Goal: Transaction & Acquisition: Obtain resource

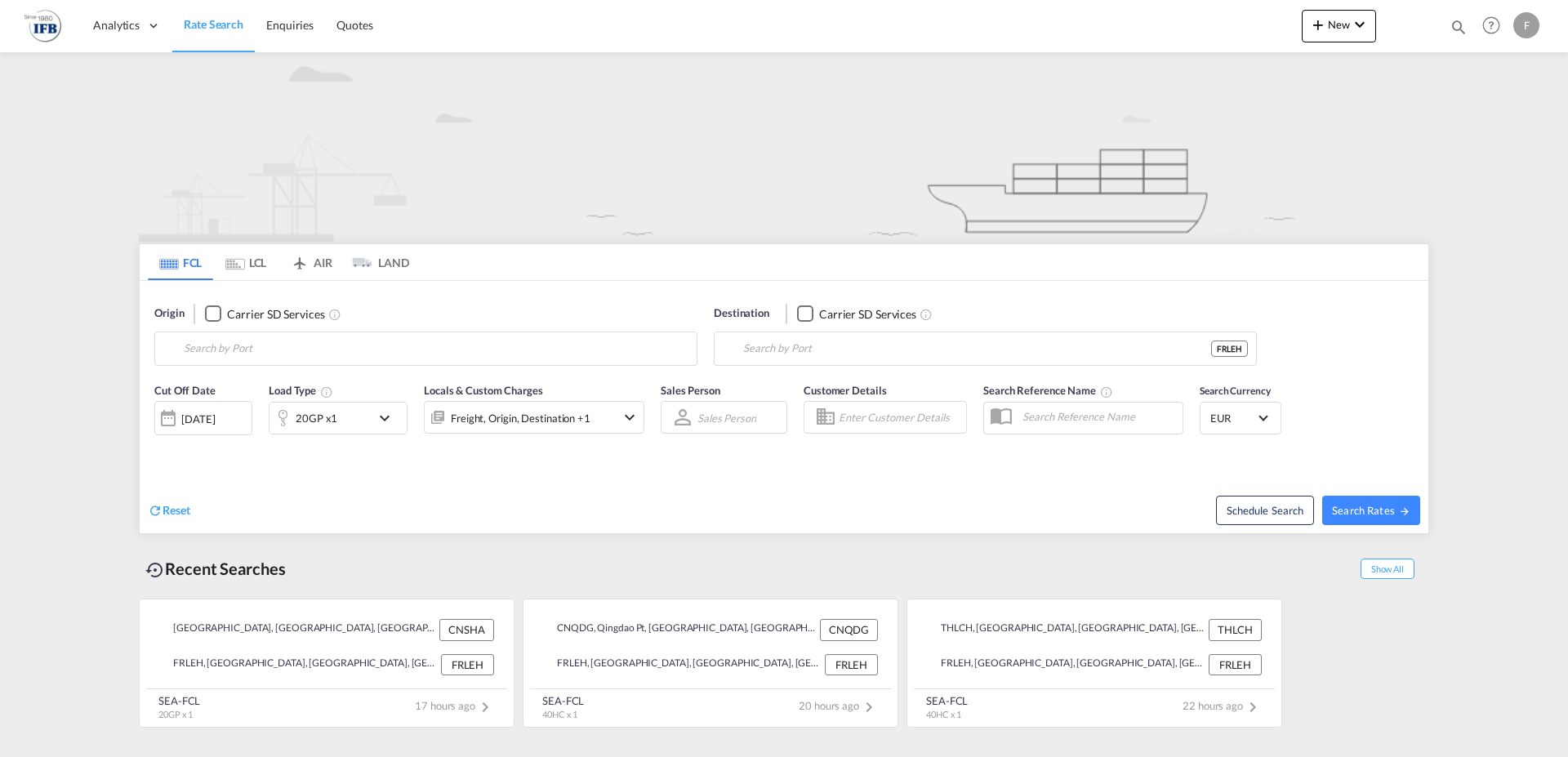
type input "[GEOGRAPHIC_DATA], [GEOGRAPHIC_DATA]"
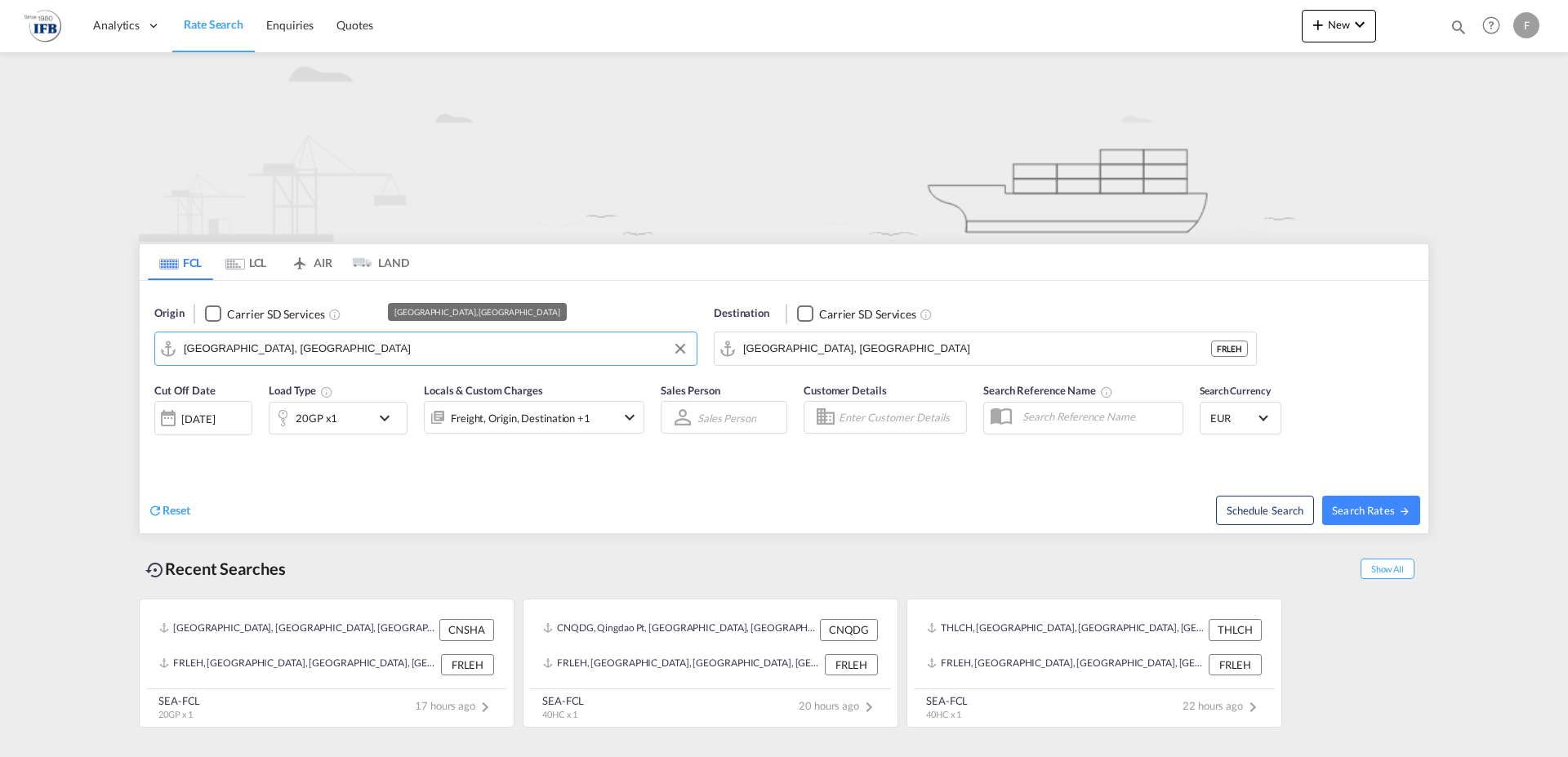
drag, startPoint x: 291, startPoint y: 352, endPoint x: 272, endPoint y: 348, distance: 19.4
click at [272, 348] on input "Shanghai, CNSHA" at bounding box center [435, 349] width 505 height 25
click at [388, 413] on md-icon "icon-chevron-down" at bounding box center [389, 418] width 28 height 20
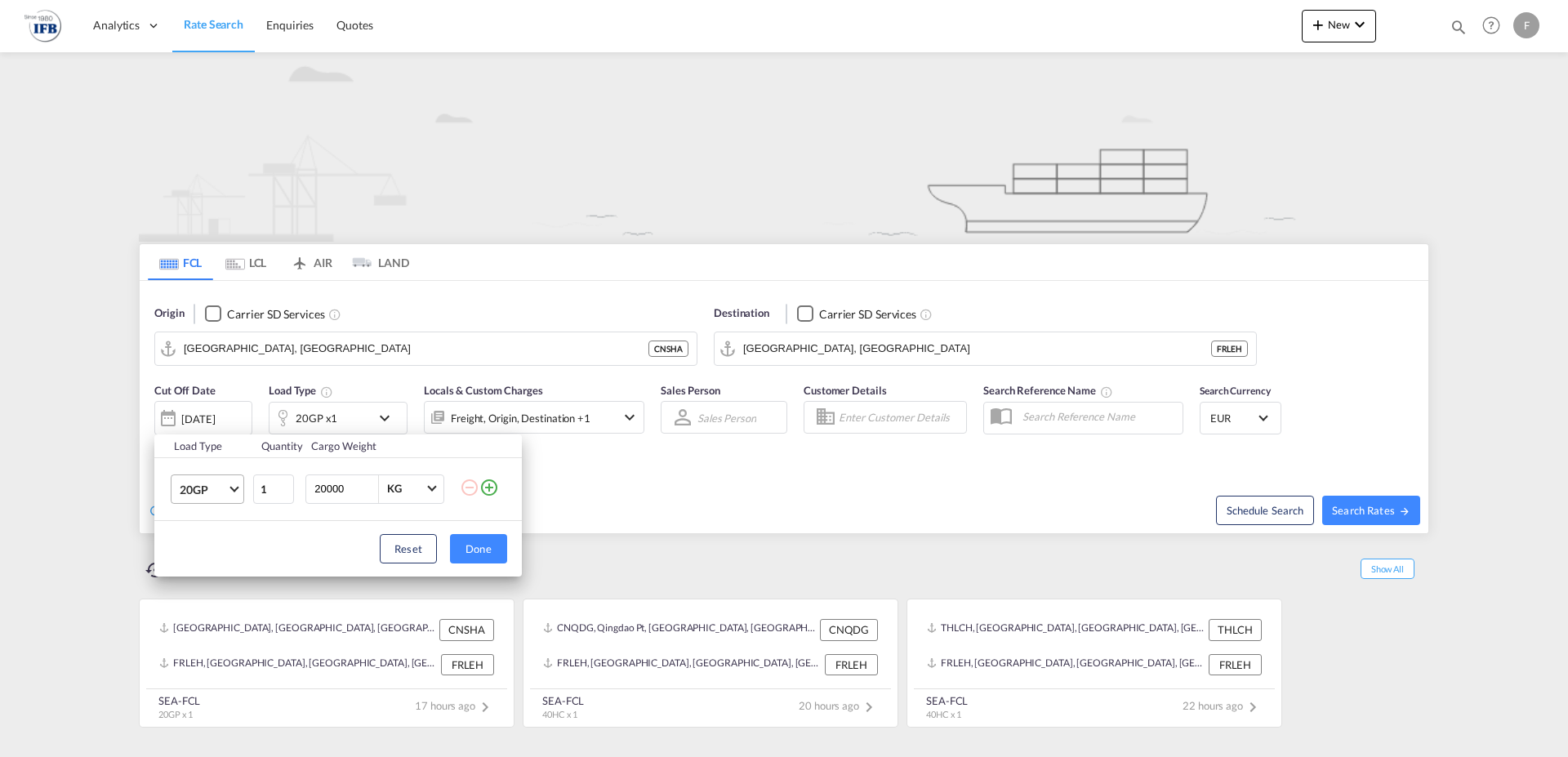
click at [238, 487] on span "Choose: \a20GP" at bounding box center [234, 486] width 9 height 9
click at [210, 568] on md-option "40HC" at bounding box center [221, 569] width 111 height 39
click at [467, 551] on button "Done" at bounding box center [478, 549] width 57 height 30
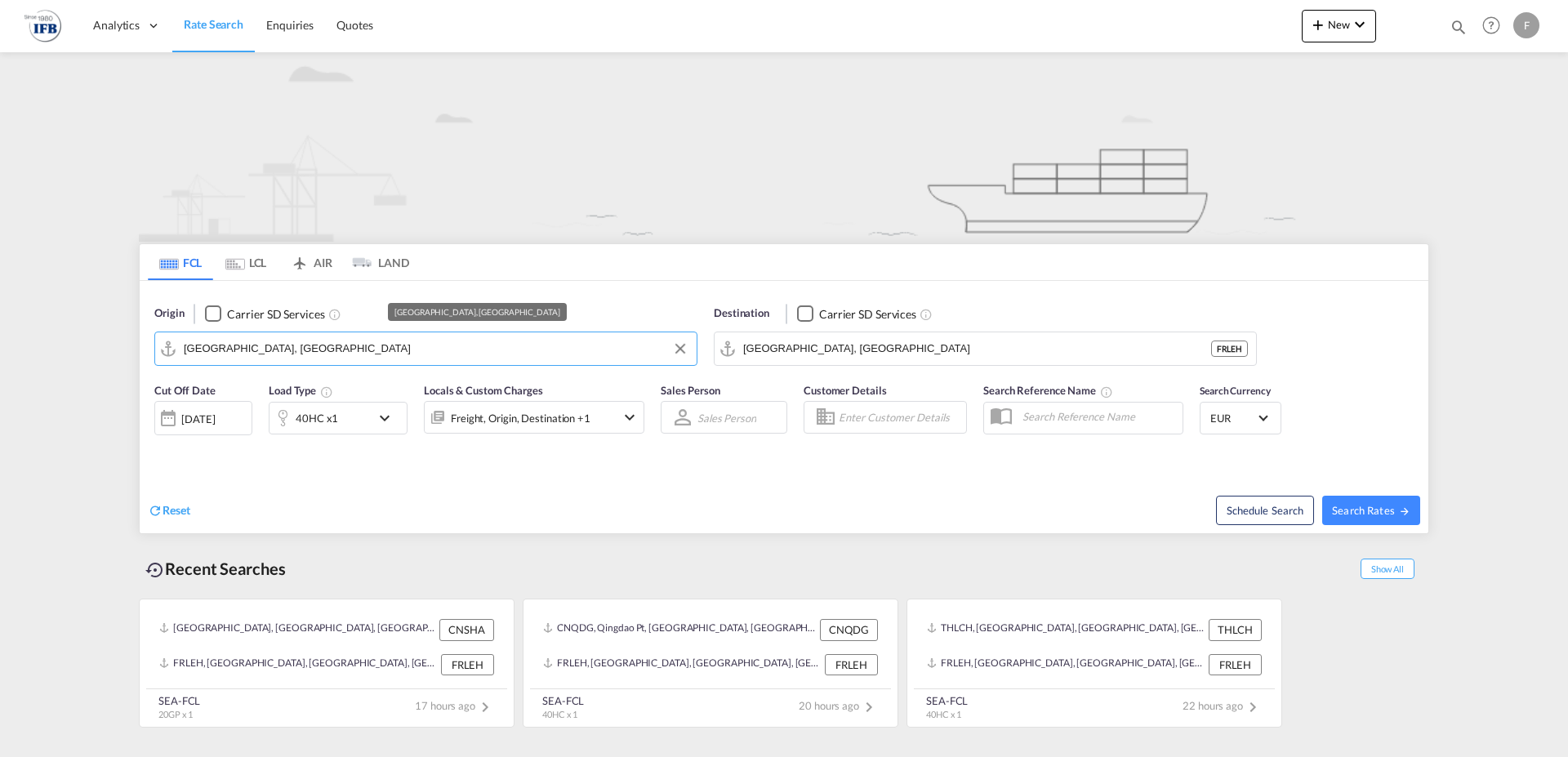
drag, startPoint x: 269, startPoint y: 350, endPoint x: 97, endPoint y: 327, distance: 173.5
click at [184, 337] on input "Shanghai, CNSHA" at bounding box center [435, 349] width 505 height 25
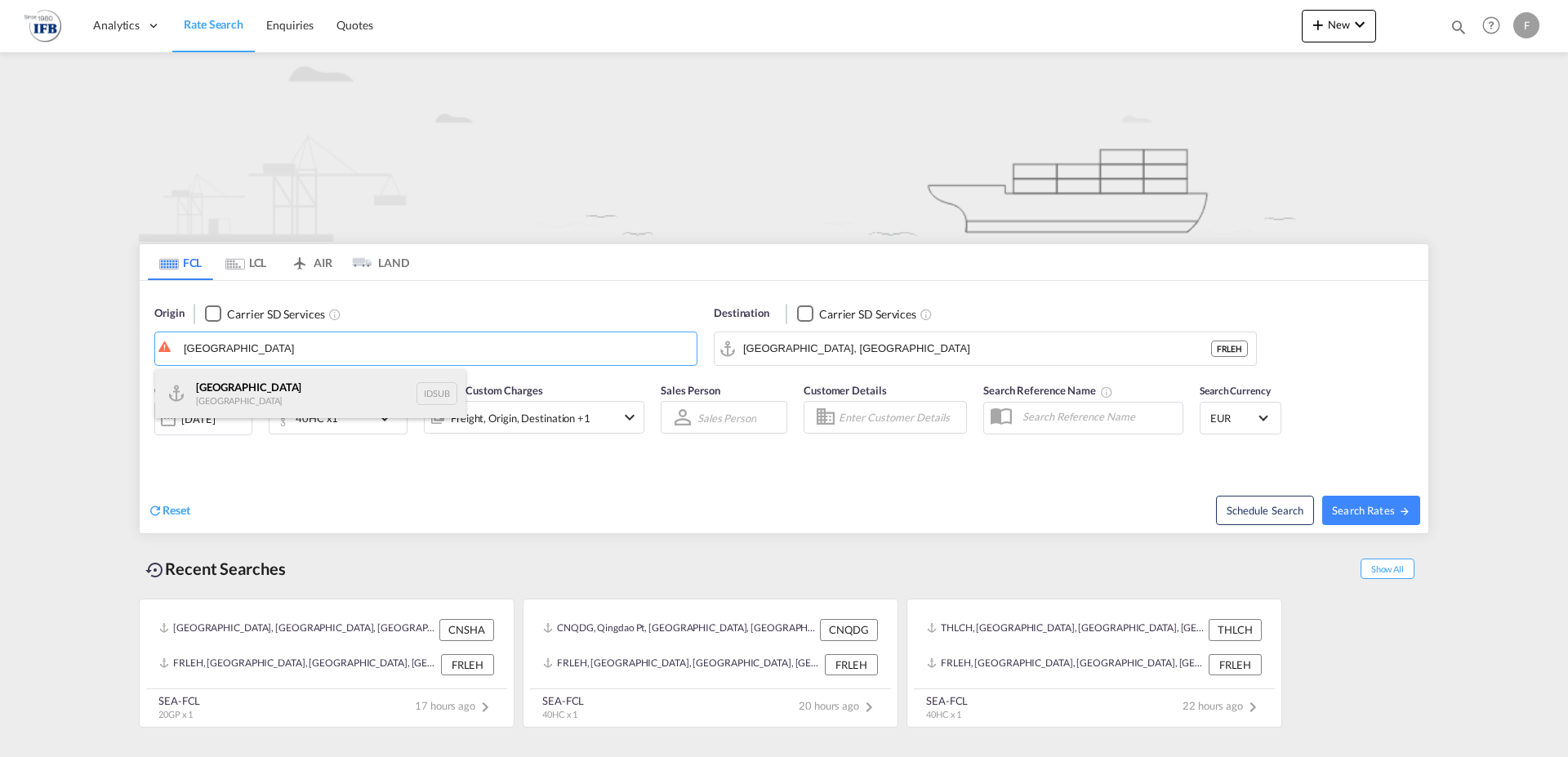
click at [216, 385] on div "Surabaya Indonesia IDSUB" at bounding box center [309, 393] width 310 height 49
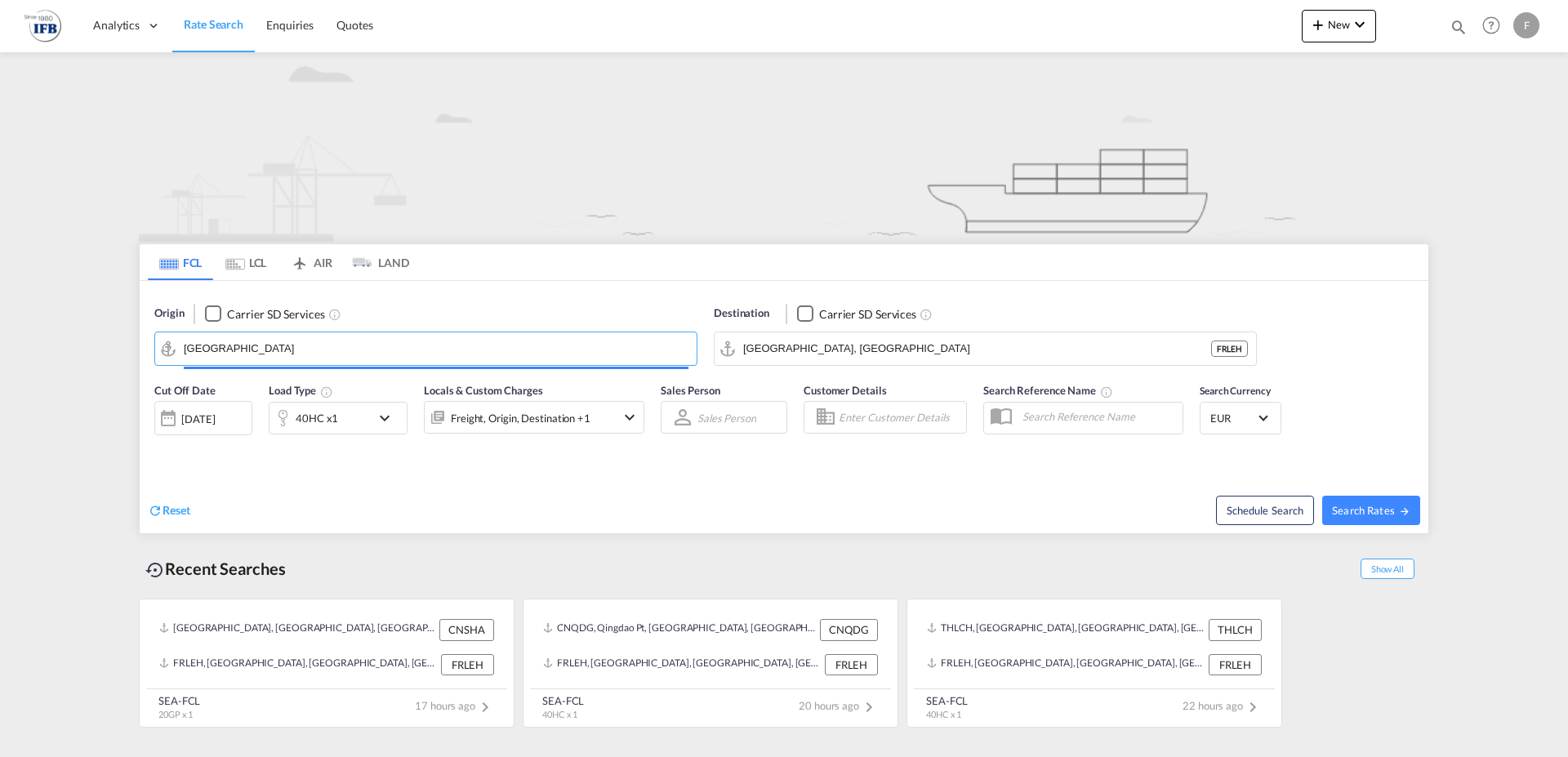
type input "Surabaya, IDSUB"
click at [1398, 506] on span "Search Rates" at bounding box center [1370, 510] width 78 height 13
type input "IDSUB to FRLEH / 24 Sep 2025"
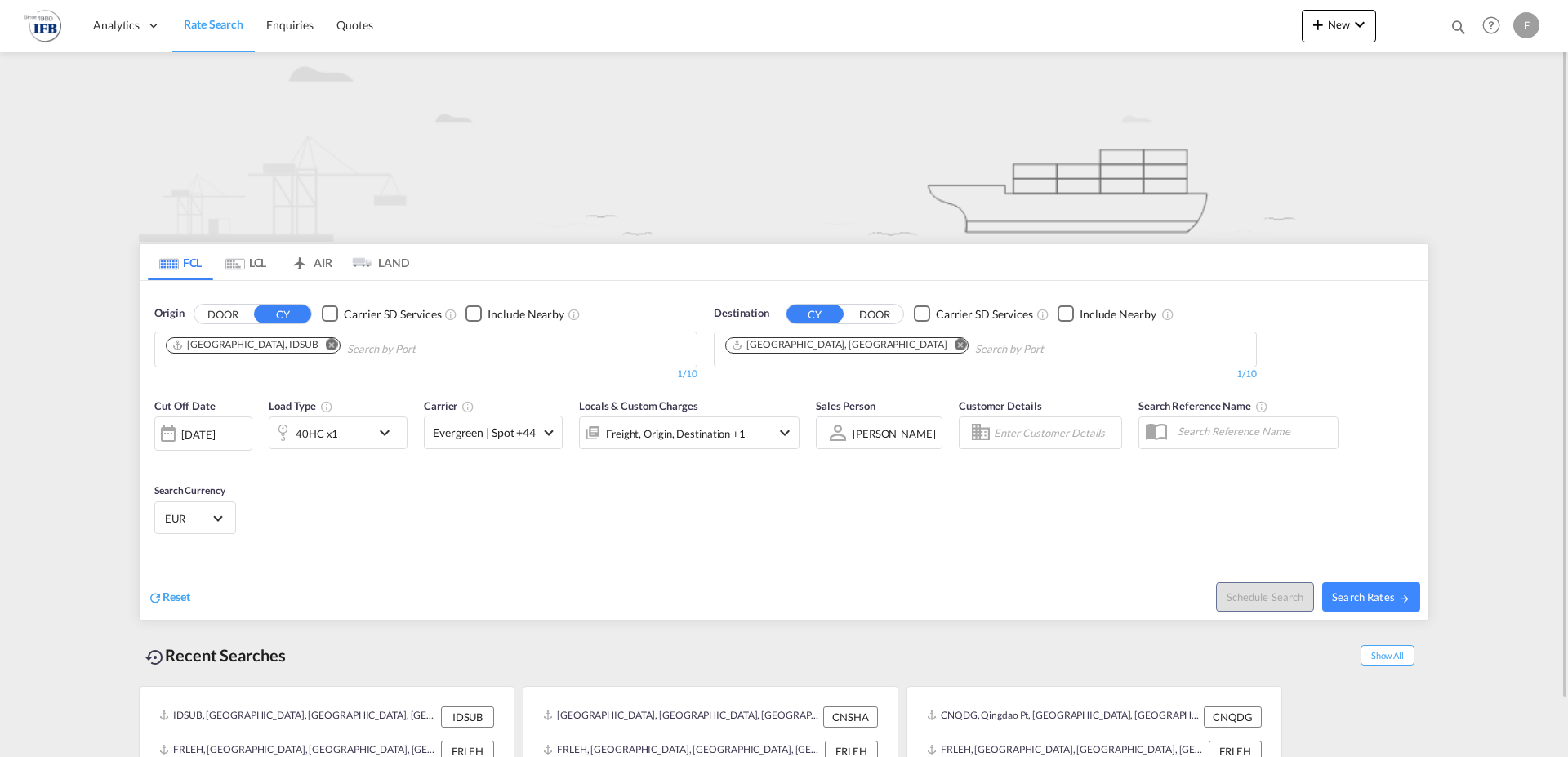
click at [326, 341] on md-icon "Remove" at bounding box center [332, 344] width 12 height 12
click at [83, 256] on md-content "Analytics Reports Rate Search Enquiries Quotes New Quote Bookings Quotes Enquir…" at bounding box center [784, 378] width 1568 height 757
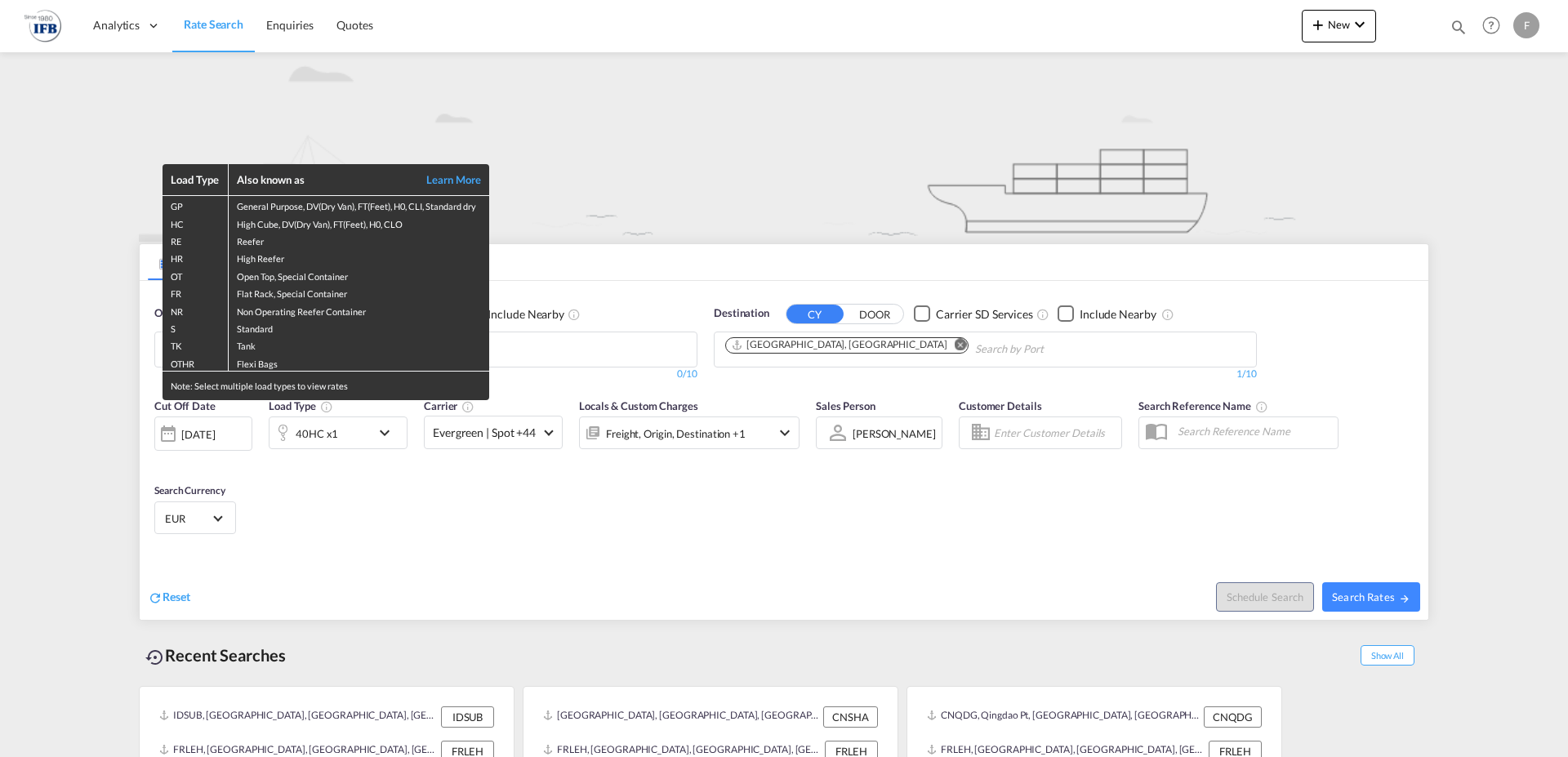
click at [629, 200] on div "Load Type Also known as Learn More GP General Purpose, DV(Dry Van), FT(Feet), H…" at bounding box center [784, 378] width 1568 height 757
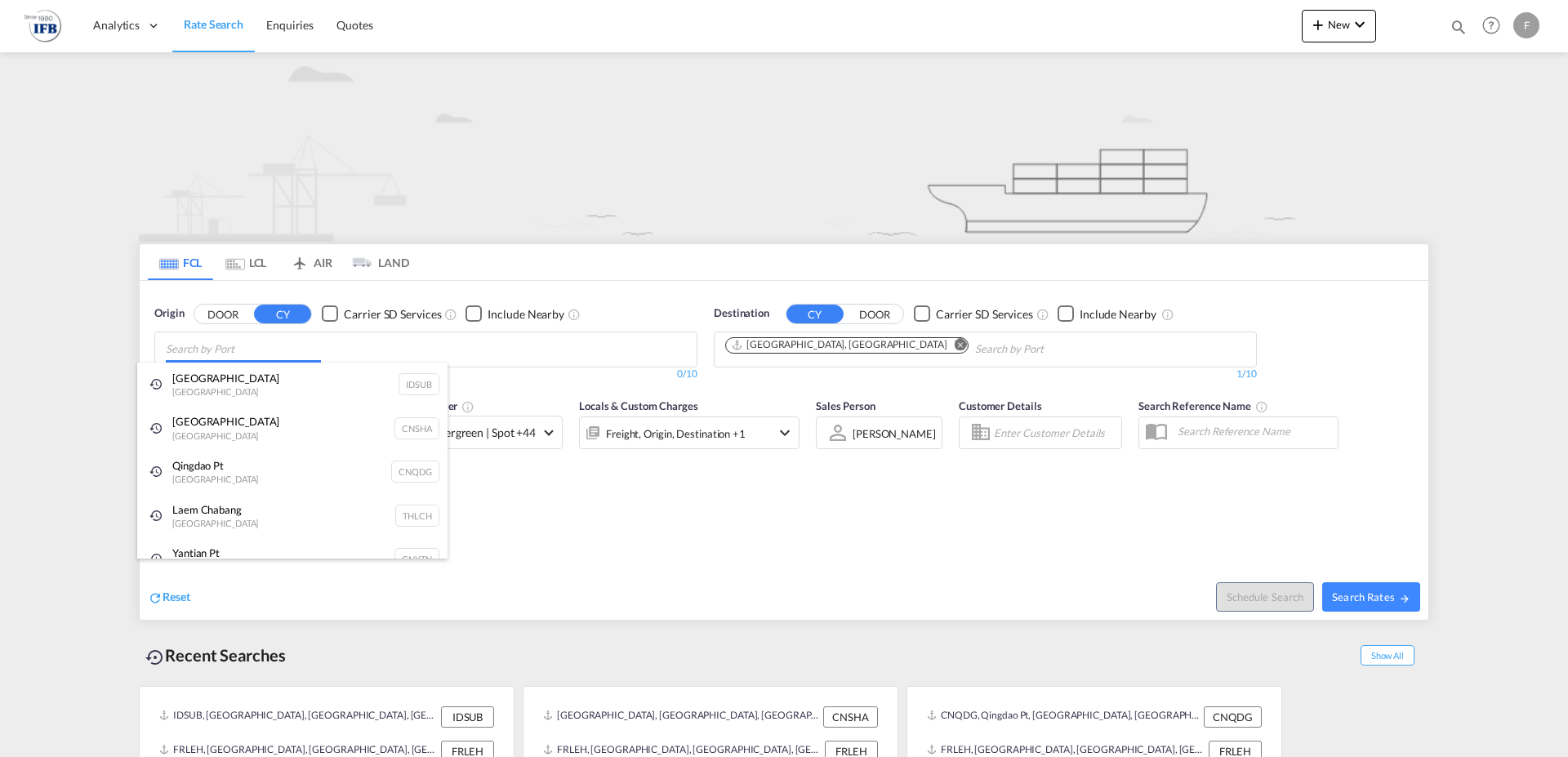
click at [235, 348] on input "Chips input." at bounding box center [243, 350] width 155 height 26
click at [187, 553] on div "Yantian Pt China CNYTN" at bounding box center [292, 560] width 310 height 44
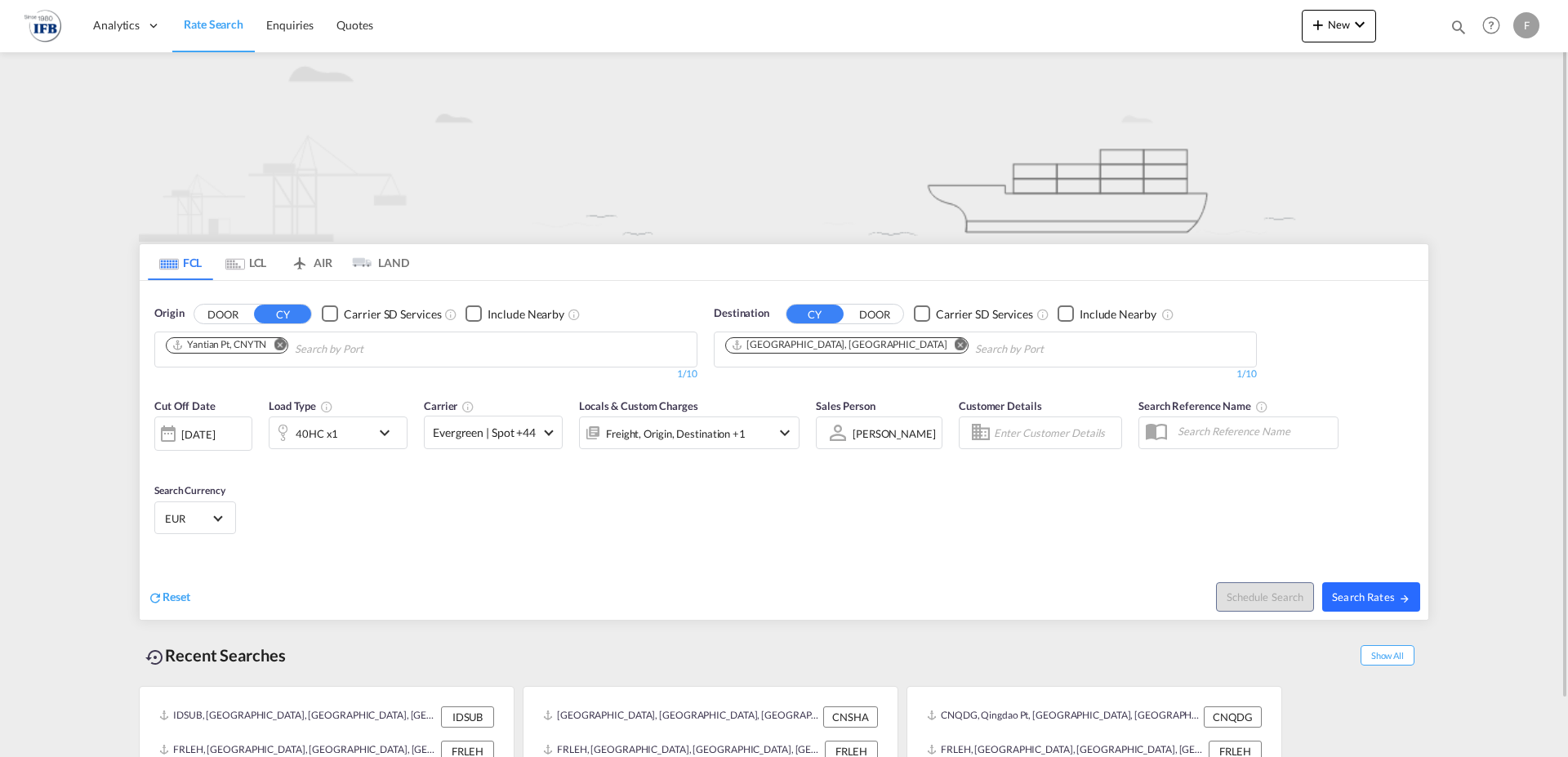
click at [1380, 592] on span "Search Rates" at bounding box center [1370, 597] width 78 height 13
type input "CNYTN to FRLEH / [DATE]"
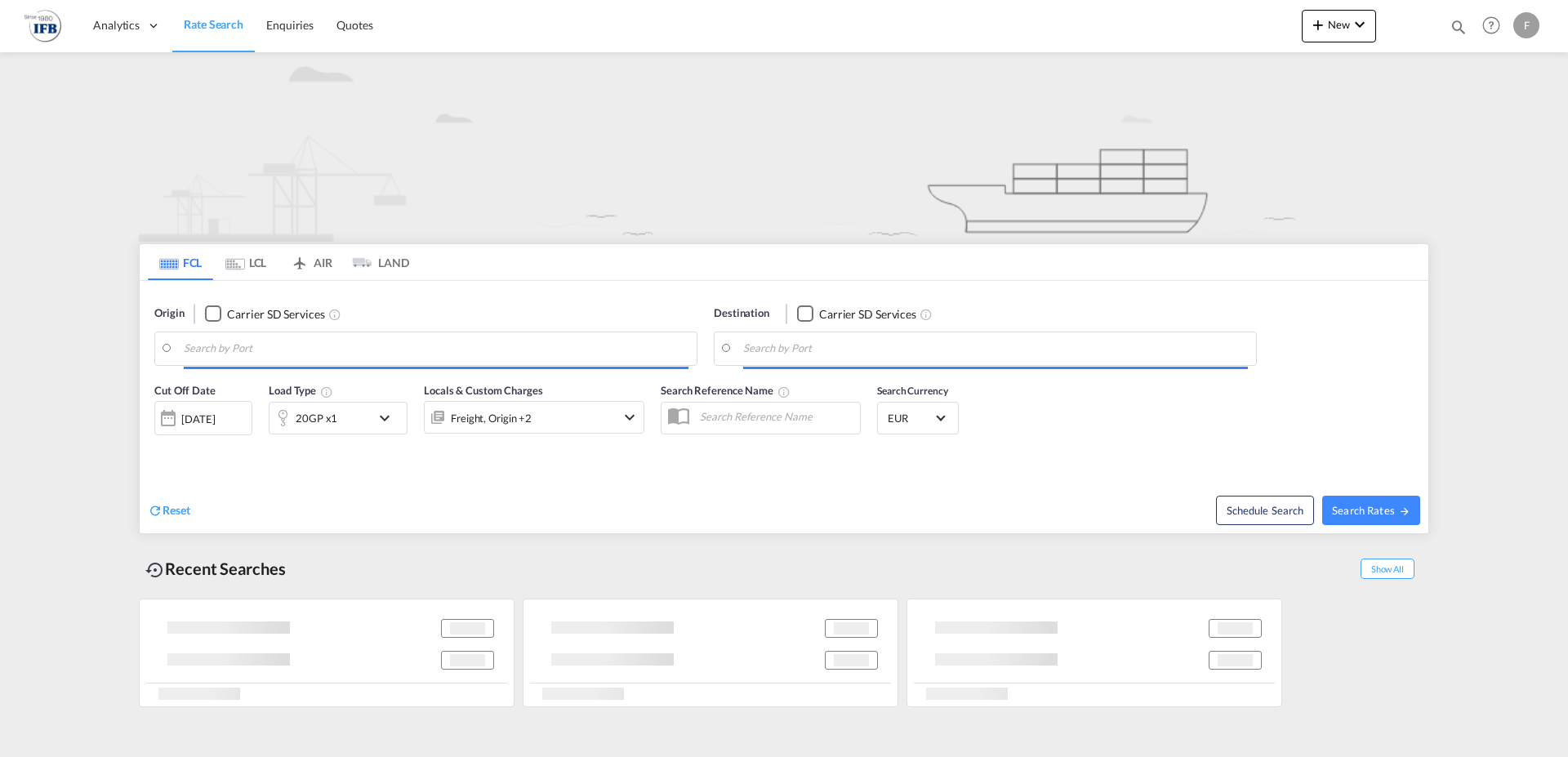
type input "Yantian Pt, CNYTN"
type input "[GEOGRAPHIC_DATA], [GEOGRAPHIC_DATA]"
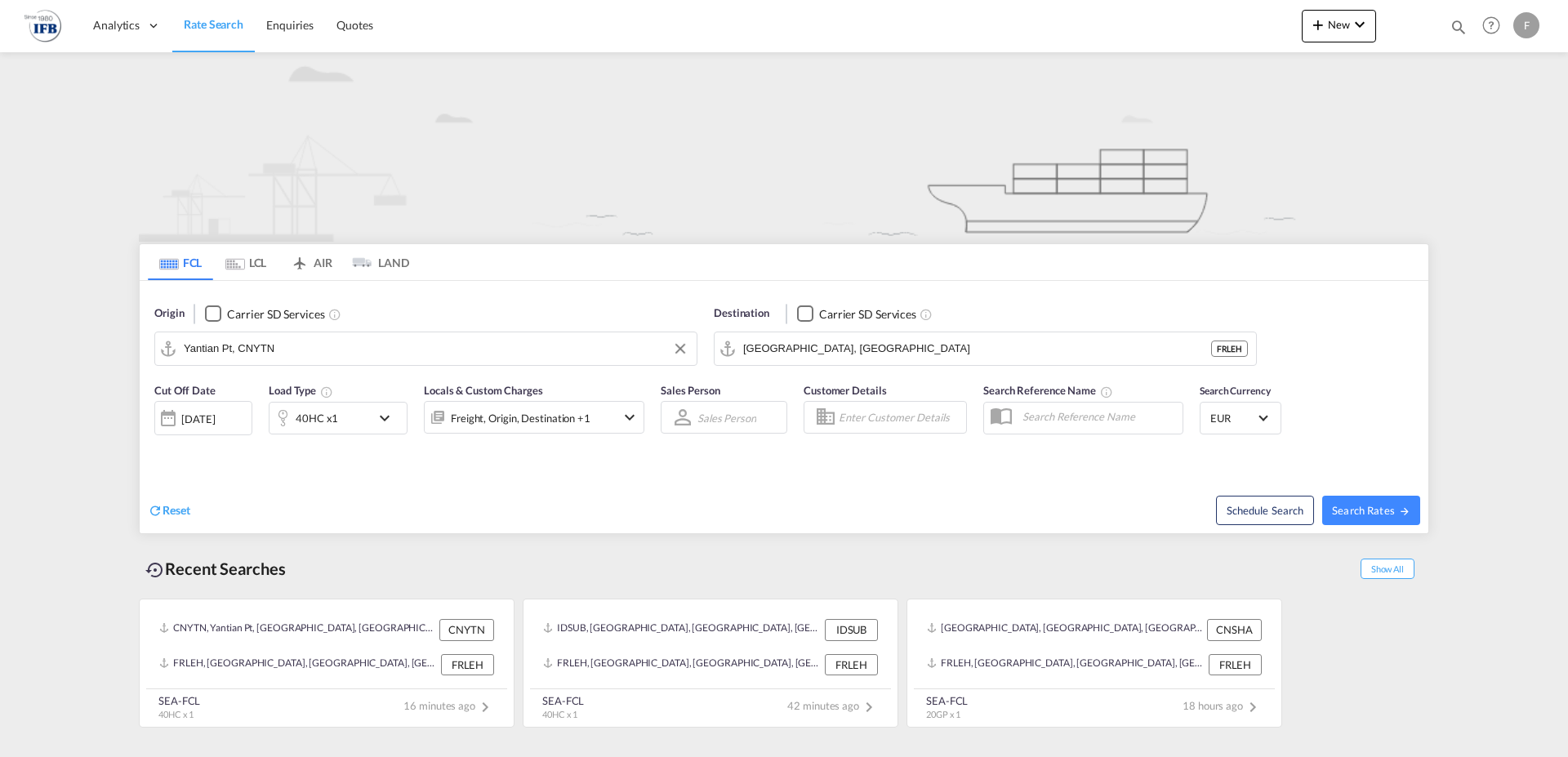
click at [328, 346] on input "Yantian Pt, CNYTN" at bounding box center [435, 349] width 505 height 25
click at [211, 395] on div "Semarang Indonesia IDSRG" at bounding box center [309, 393] width 310 height 49
type input "[GEOGRAPHIC_DATA], IDSRG"
click at [1375, 511] on span "Search Rates" at bounding box center [1370, 510] width 78 height 13
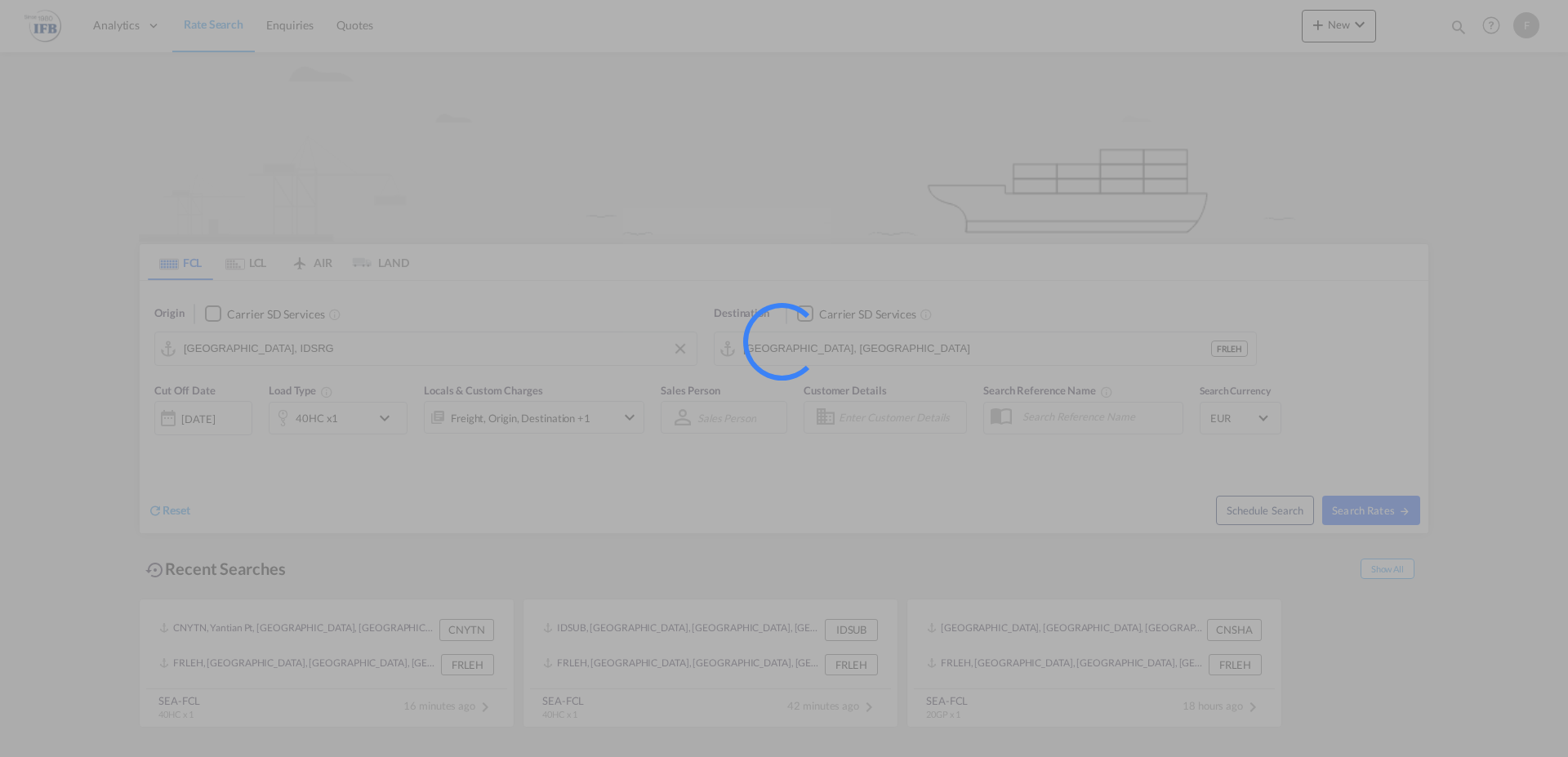
type input "IDSRG to FRLEH / 24 Sep 2025"
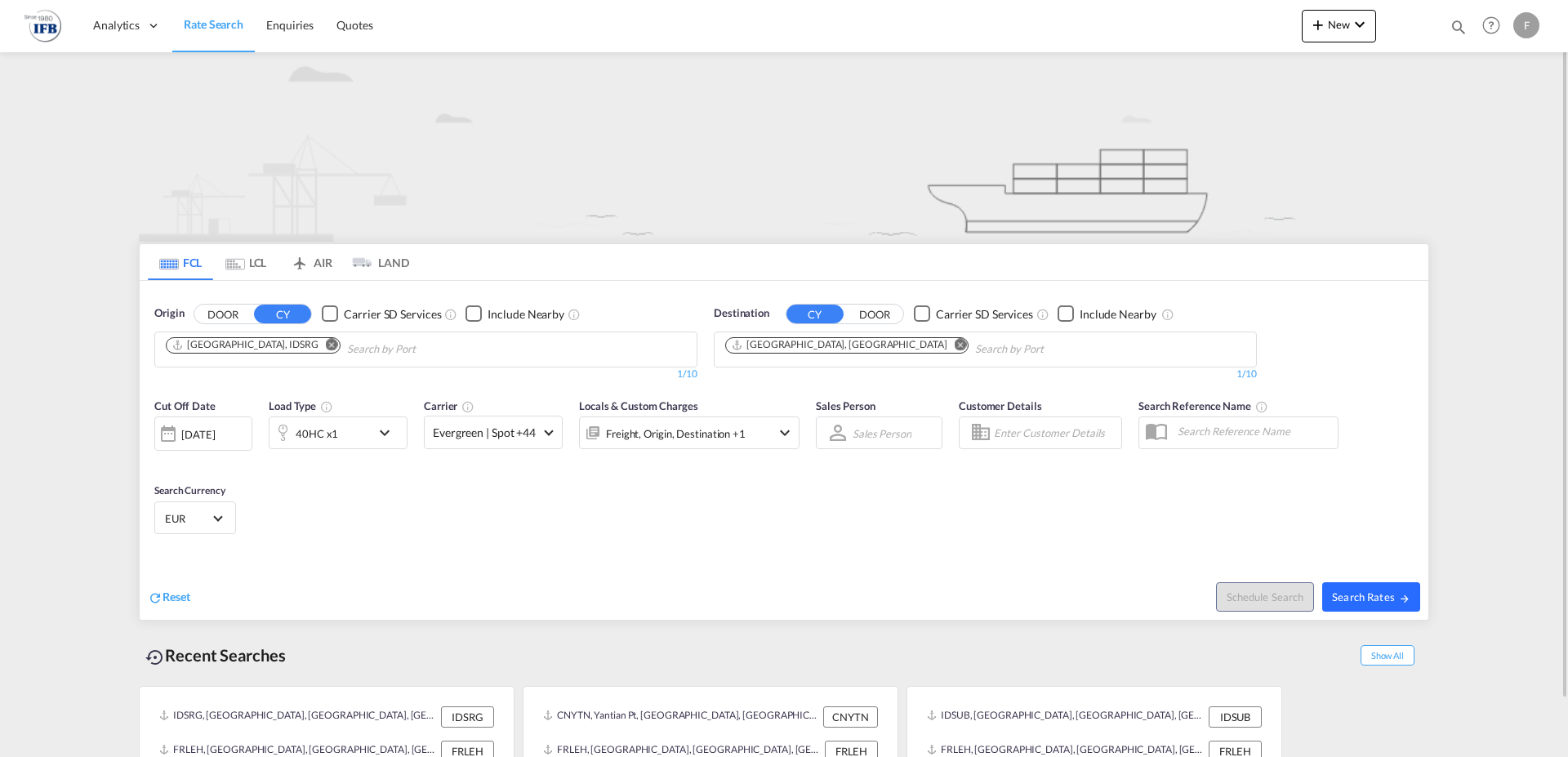
click at [1374, 600] on span "Search Rates" at bounding box center [1370, 597] width 78 height 13
type input "IDSRG to FRLEH / 24 Sep 2025"
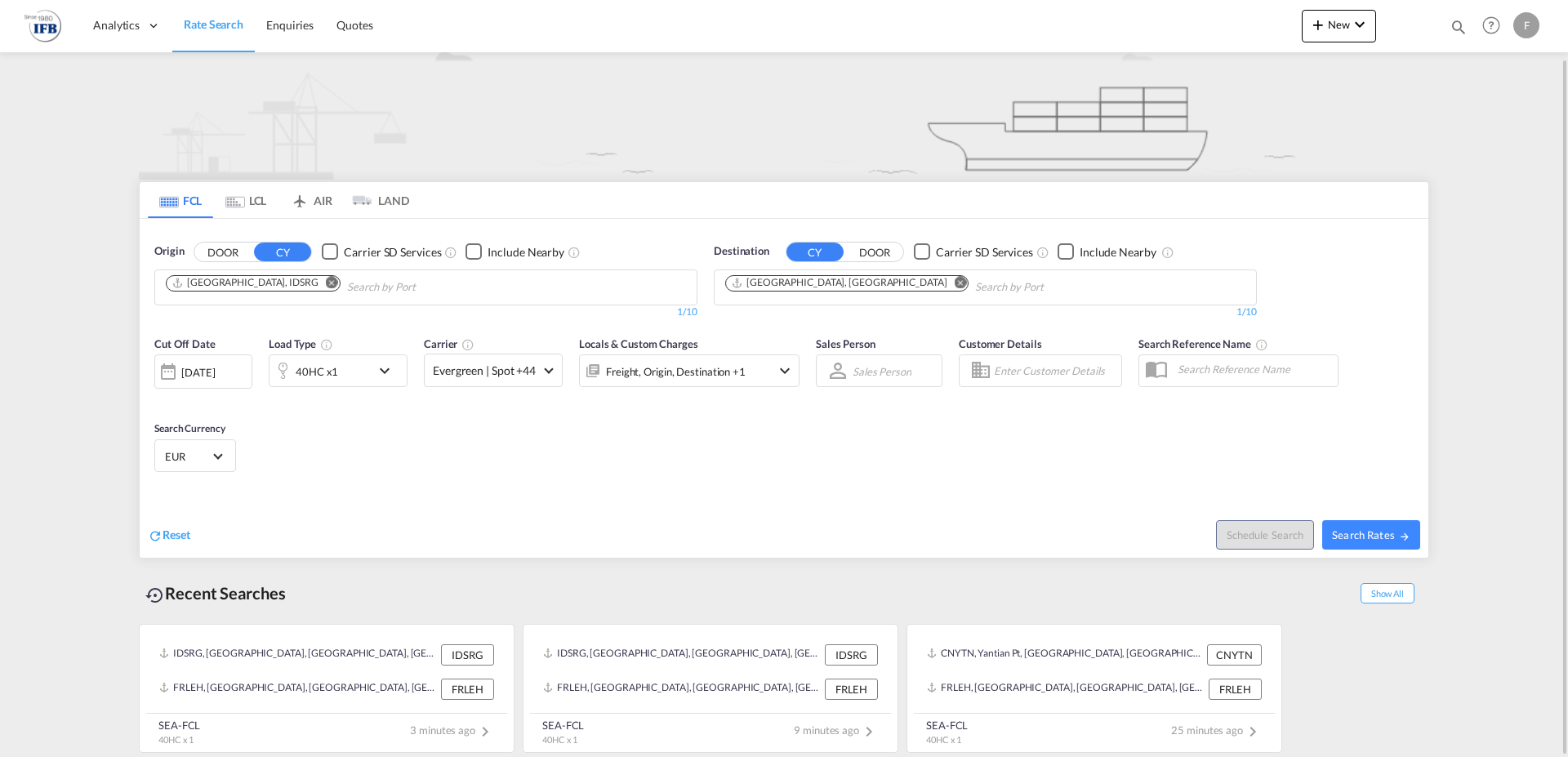
click at [326, 281] on md-icon "Remove" at bounding box center [332, 281] width 12 height 12
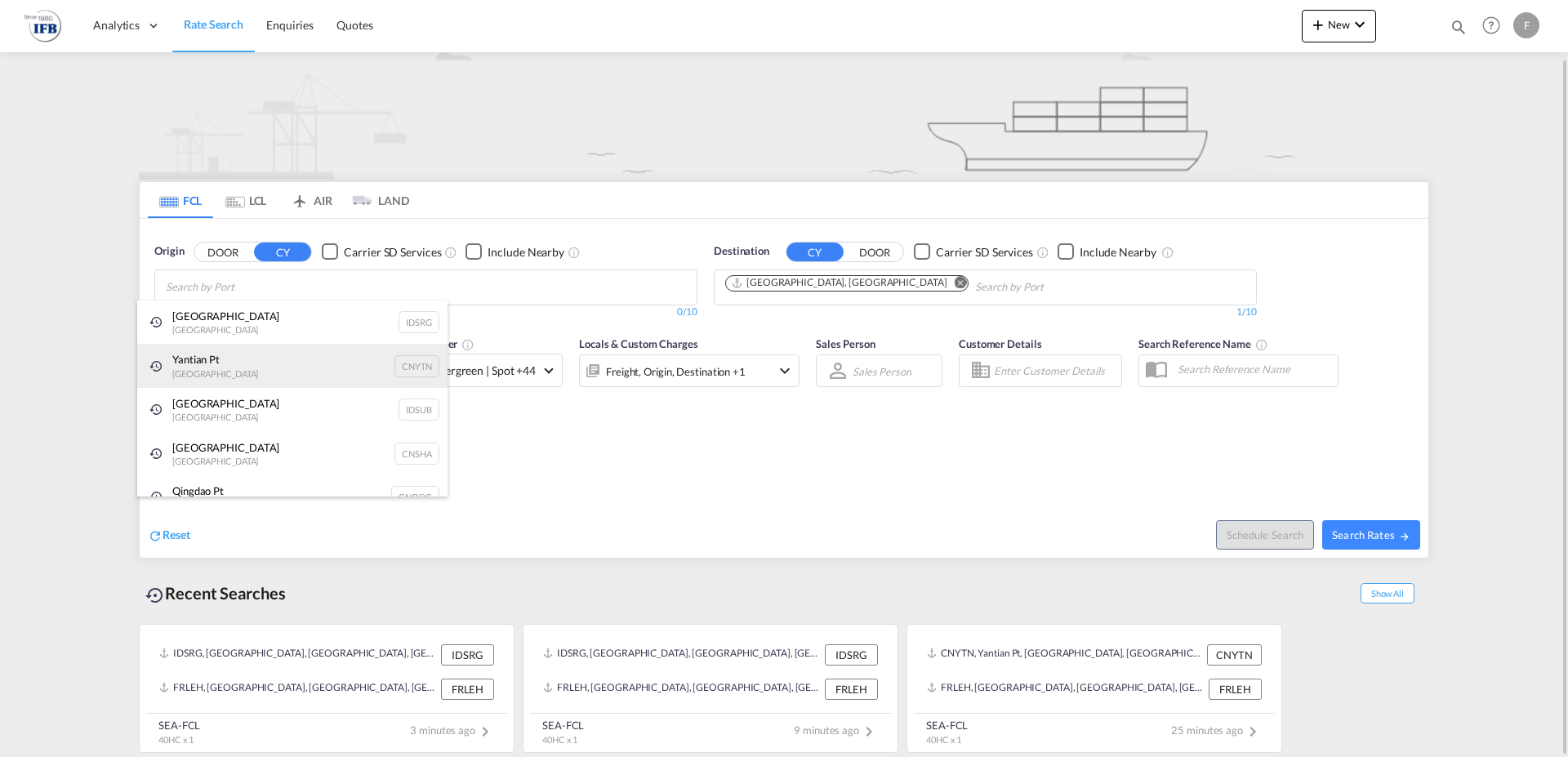
click at [233, 366] on div "Yantian Pt China CNYTN" at bounding box center [292, 366] width 310 height 44
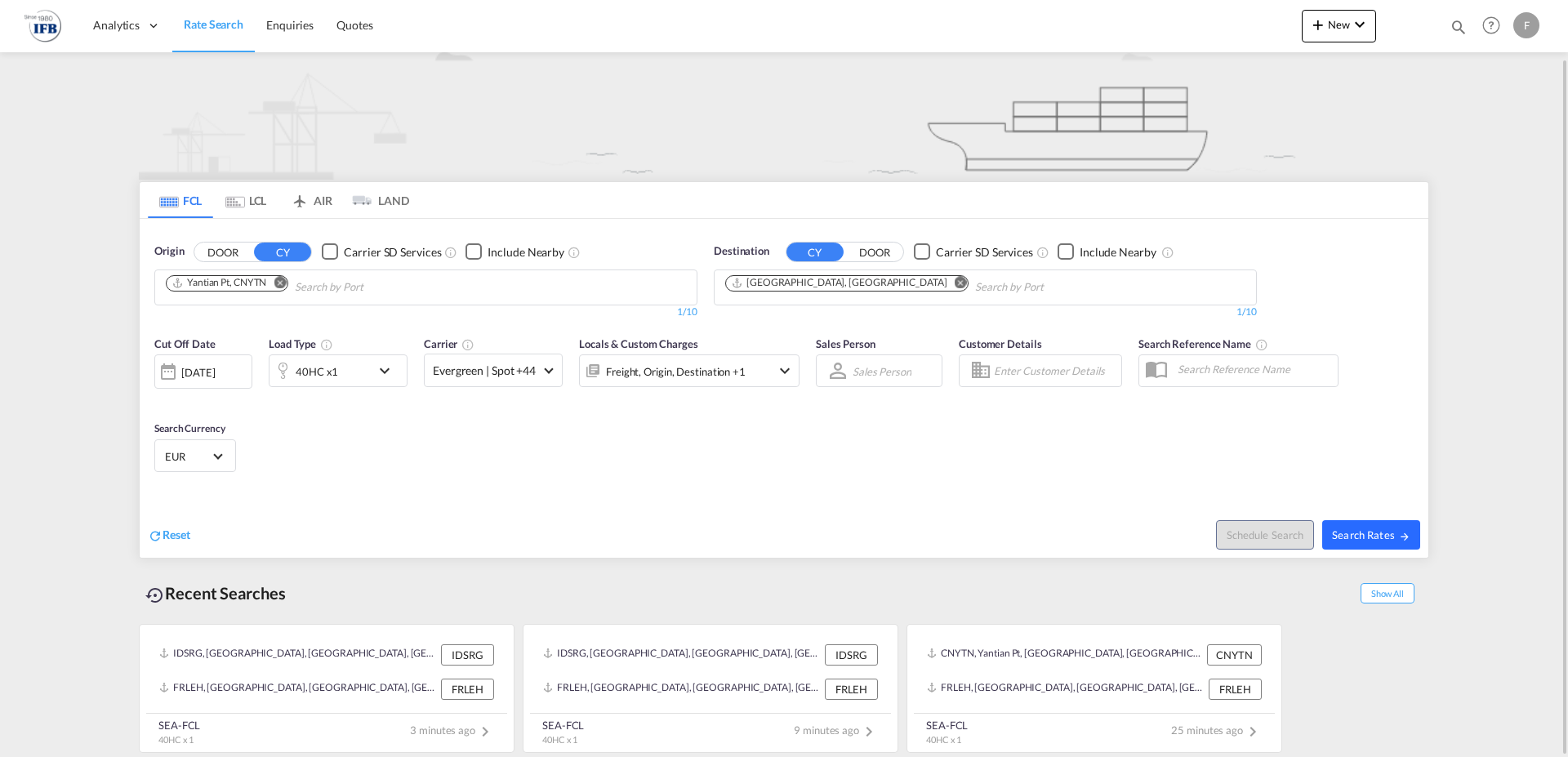
click at [1366, 536] on span "Search Rates" at bounding box center [1370, 535] width 78 height 13
type input "CNYTN to FRLEH / [DATE]"
